Goal: Navigation & Orientation: Find specific page/section

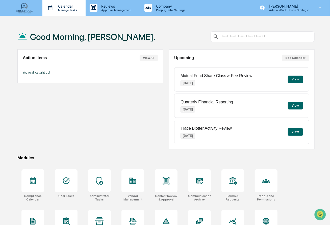
click at [66, 13] on div "Calendar Manage Tasks" at bounding box center [63, 8] width 43 height 16
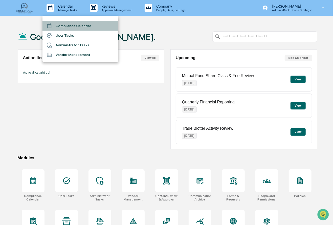
click at [69, 25] on li "Compliance Calendar" at bounding box center [80, 26] width 76 height 10
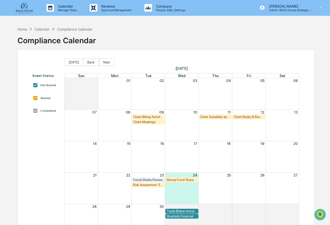
click at [251, 117] on div "Client Books & Records Review" at bounding box center [249, 117] width 31 height 4
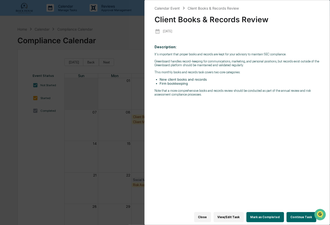
click at [133, 68] on div "Calendar Event Client Books & Records Review Client Books & Records Review [DAT…" at bounding box center [165, 112] width 330 height 225
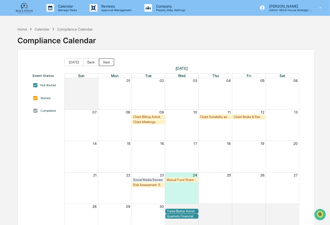
click at [106, 63] on button "Next" at bounding box center [106, 62] width 15 height 8
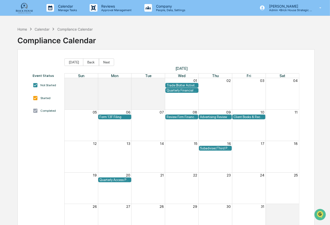
click at [250, 117] on div "Client Books & Records Review" at bounding box center [249, 117] width 31 height 4
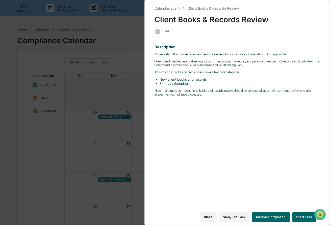
click at [136, 63] on div "Calendar Event Client Books & Records Review Client Books & Records Review [DAT…" at bounding box center [165, 112] width 330 height 225
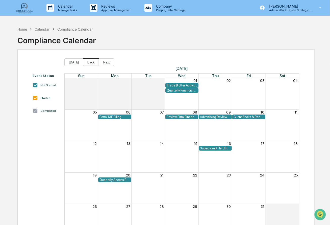
click at [85, 62] on button "Back" at bounding box center [91, 62] width 16 height 8
